Goal: Learn about a topic

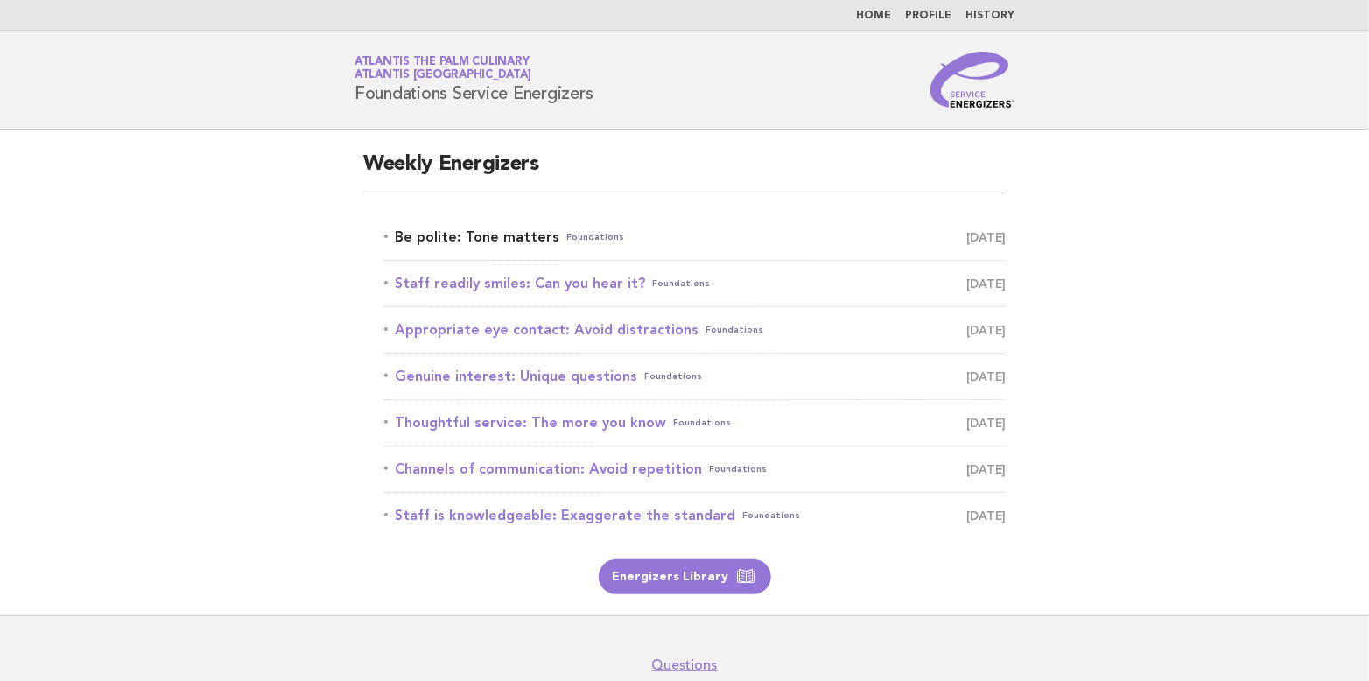
click at [493, 242] on link "Be polite: Tone matters Foundations [DATE]" at bounding box center [694, 237] width 621 height 25
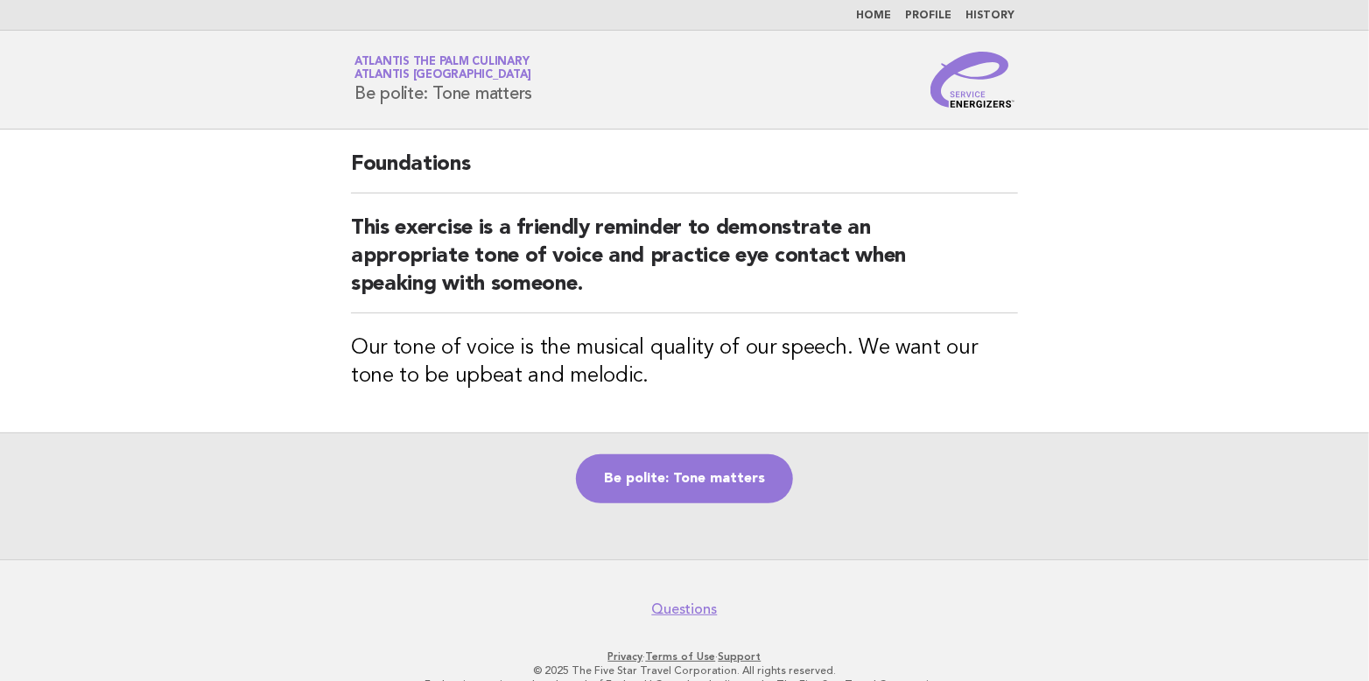
drag, startPoint x: 358, startPoint y: 89, endPoint x: 548, endPoint y: 88, distance: 189.9
click at [548, 88] on div "Service Energizers Atlantis The Palm Culinary Atlantis Dubai Be polite: Tone ma…" at bounding box center [684, 80] width 709 height 56
copy h1 "Be polite: Tone matters"
click at [716, 470] on link "Be polite: Tone matters" at bounding box center [684, 478] width 217 height 49
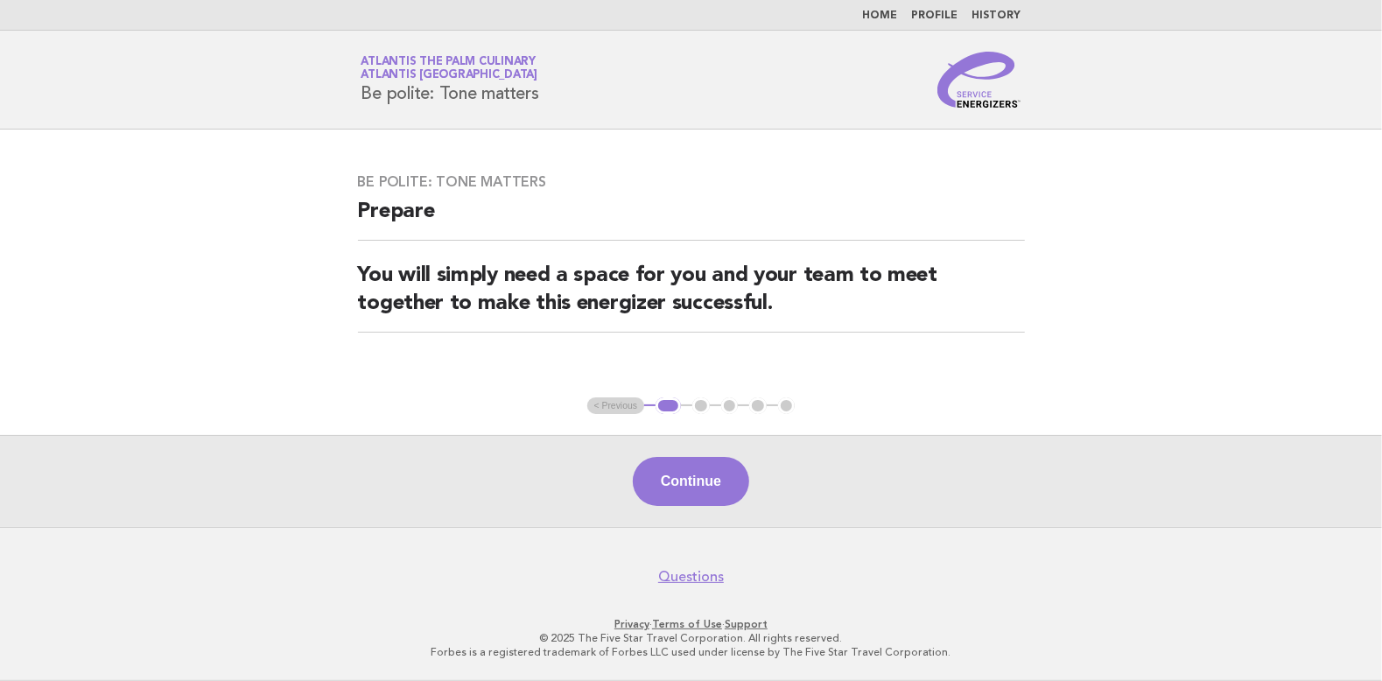
click at [716, 470] on button "Continue" at bounding box center [691, 481] width 116 height 49
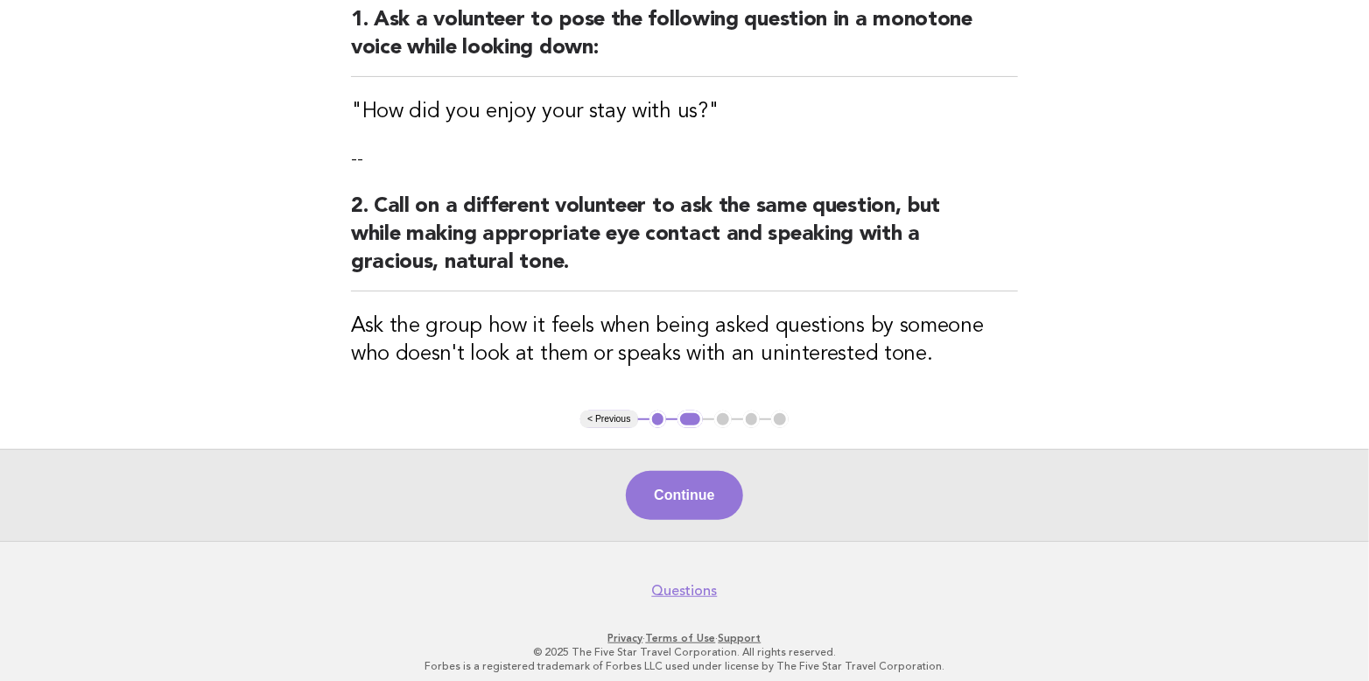
scroll to position [245, 0]
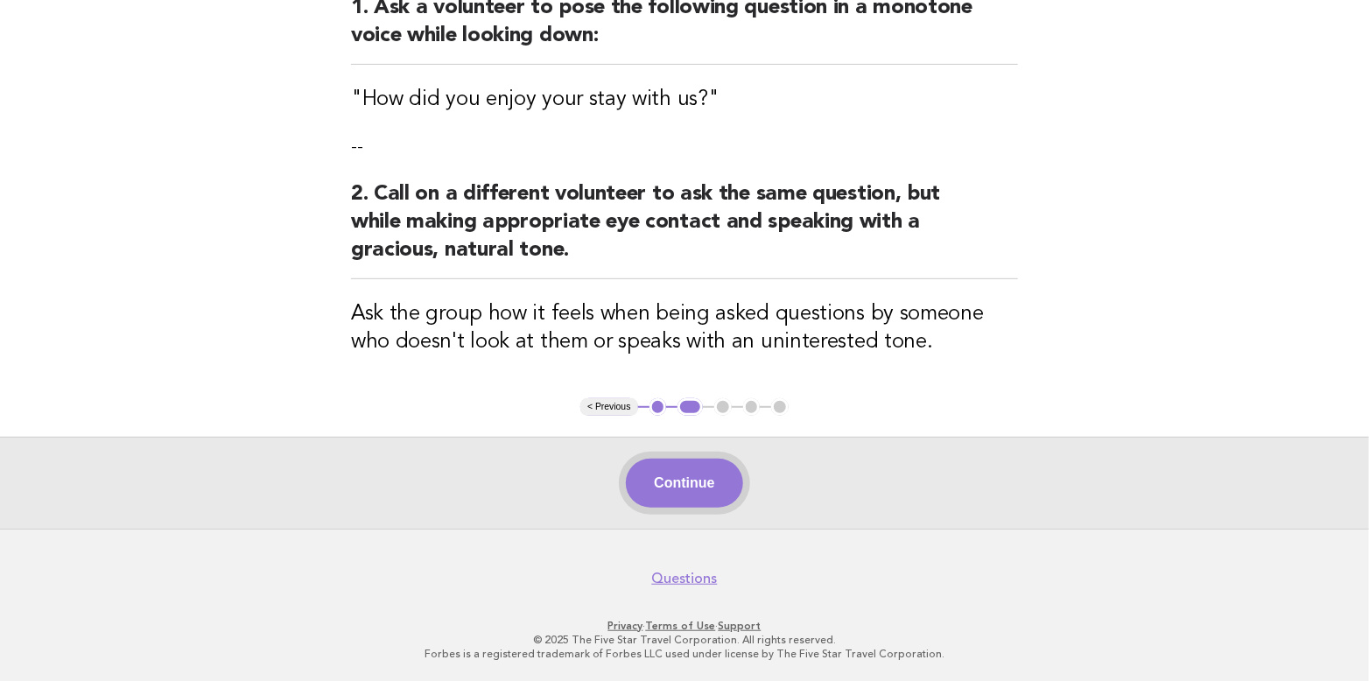
click at [695, 471] on button "Continue" at bounding box center [684, 483] width 116 height 49
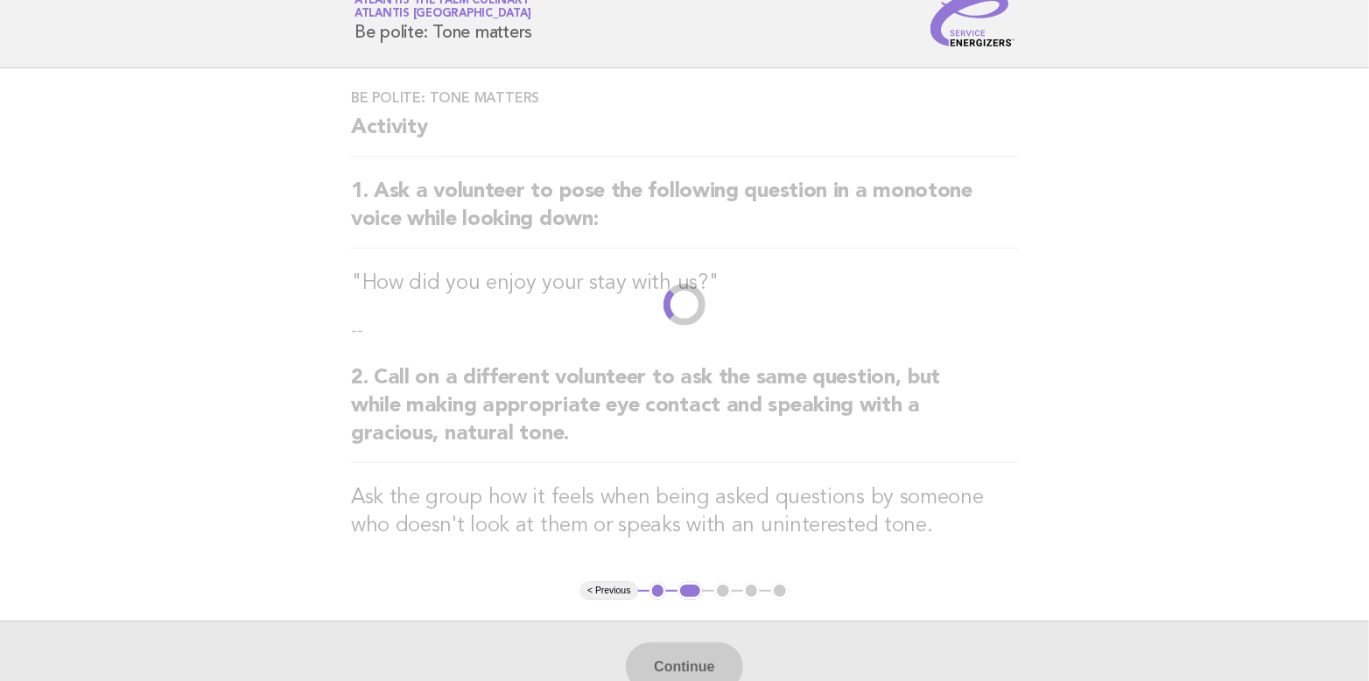
scroll to position [0, 0]
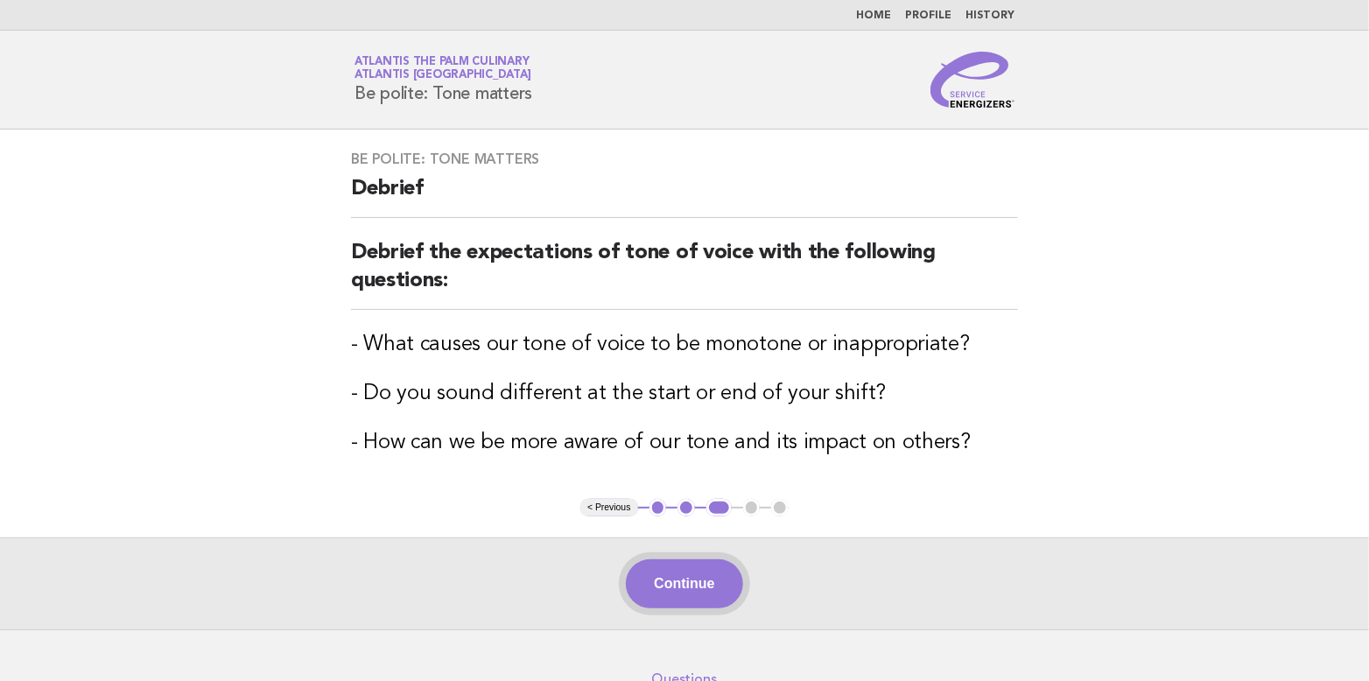
click at [690, 582] on button "Continue" at bounding box center [684, 583] width 116 height 49
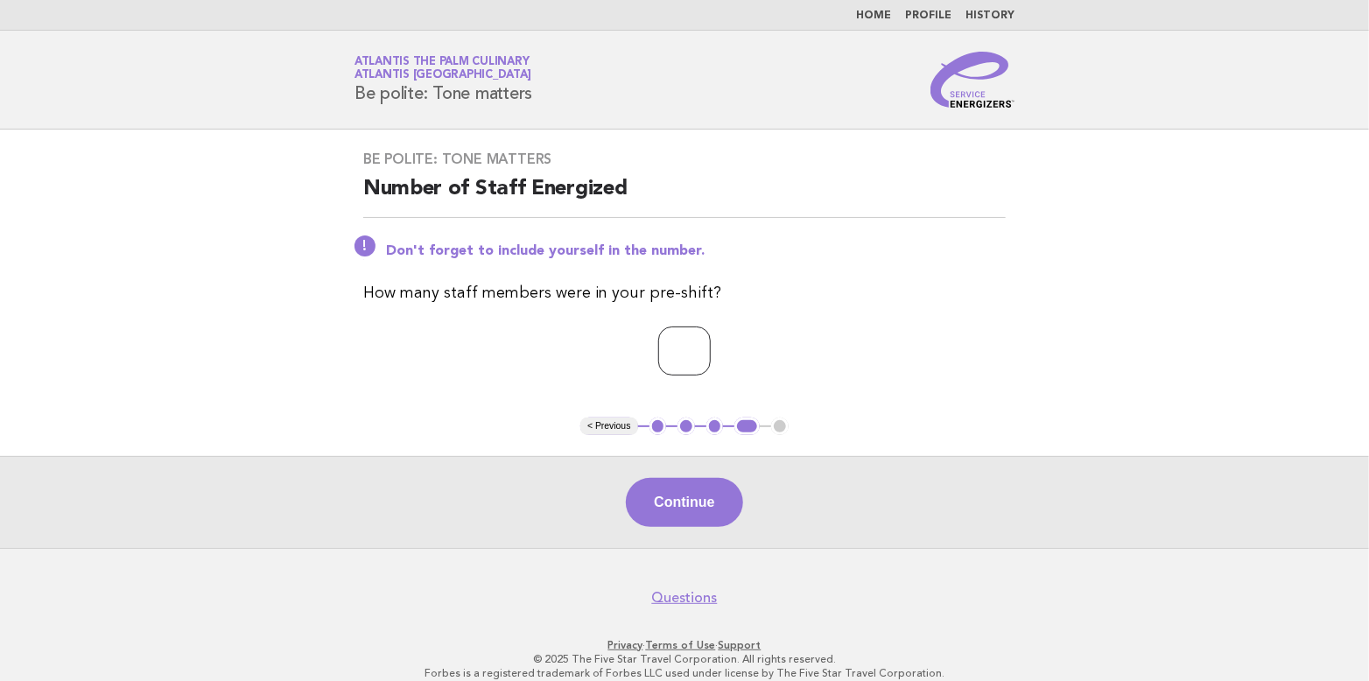
click at [711, 345] on input "*" at bounding box center [684, 350] width 53 height 49
type input "*"
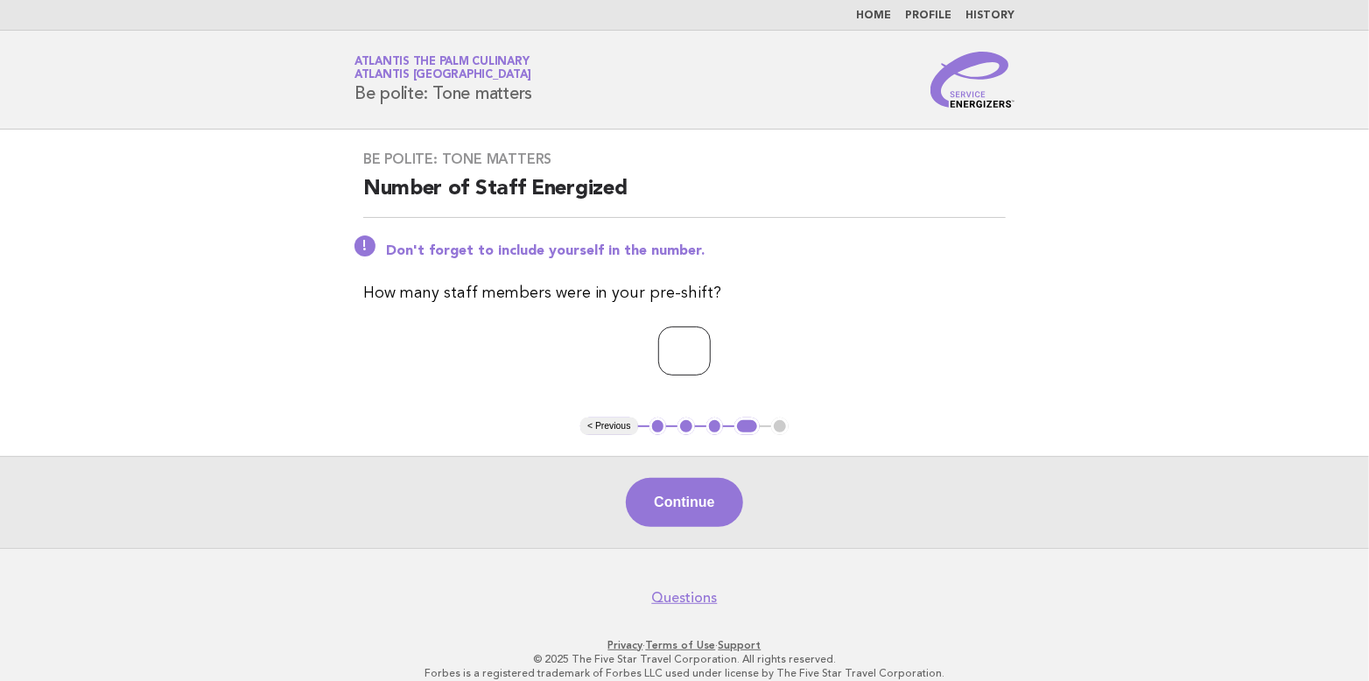
click at [711, 345] on input "*" at bounding box center [684, 350] width 53 height 49
click at [700, 490] on button "Continue" at bounding box center [684, 502] width 116 height 49
